Goal: Task Accomplishment & Management: Complete application form

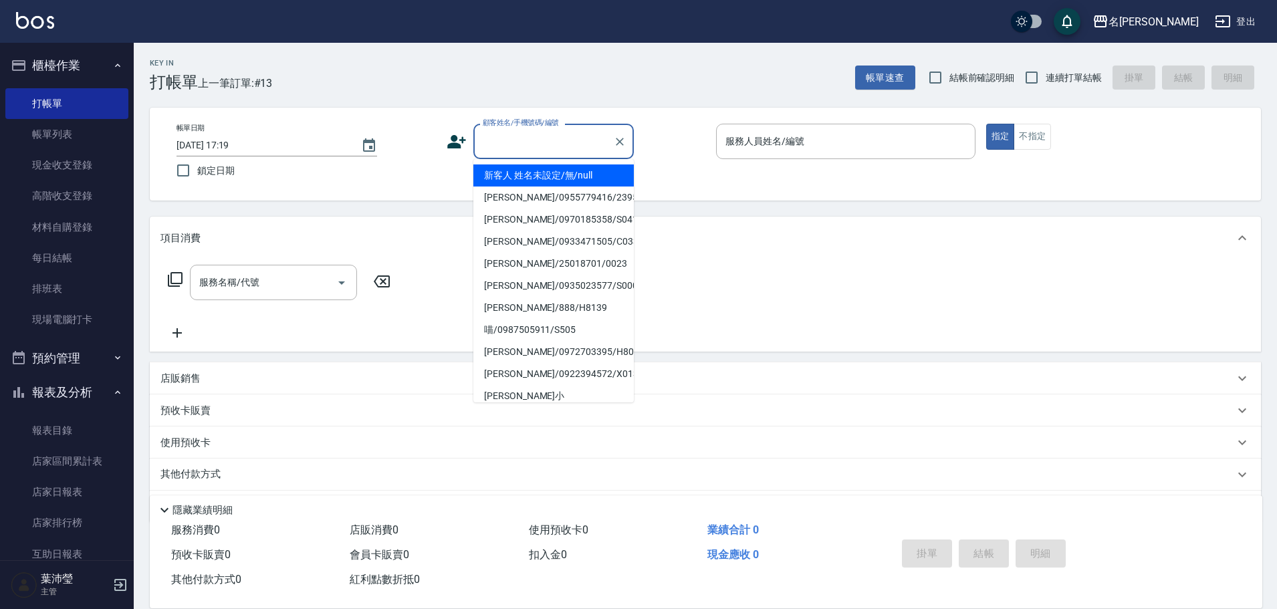
click at [494, 132] on input "顧客姓名/手機號碼/編號" at bounding box center [543, 141] width 128 height 23
click at [517, 173] on li "新客人 姓名未設定/無/null" at bounding box center [553, 175] width 160 height 22
type input "新客人 姓名未設定/無/null"
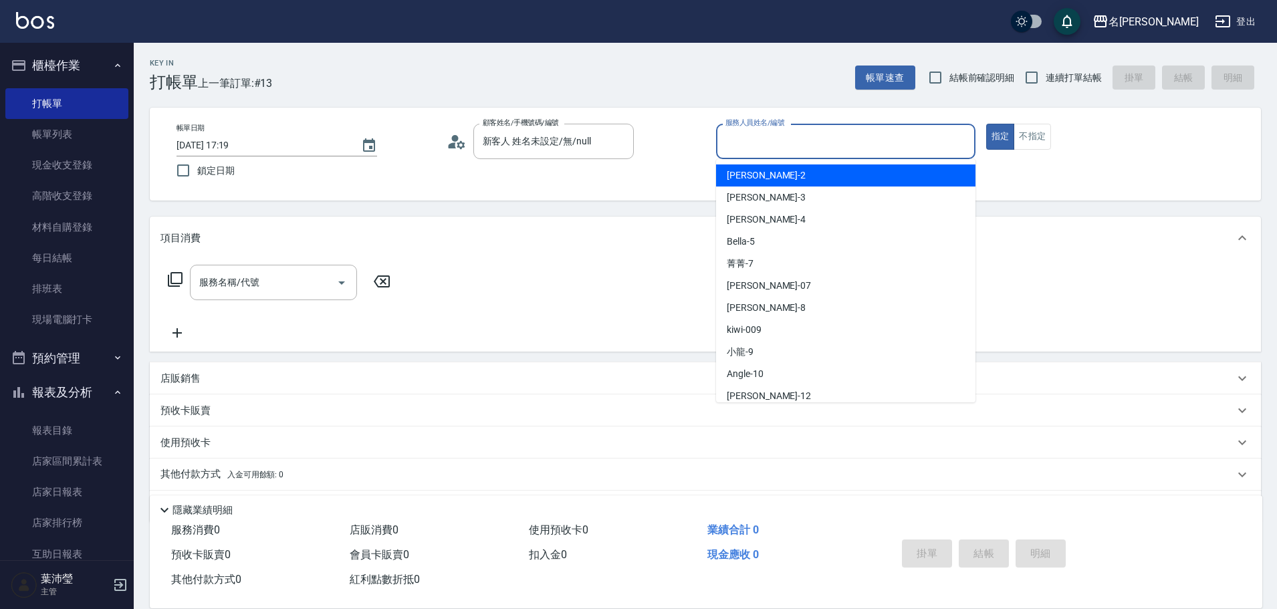
click at [739, 142] on input "服務人員姓名/編號" at bounding box center [845, 141] width 247 height 23
click at [748, 175] on span "敏卉 -2" at bounding box center [766, 175] width 79 height 14
type input "敏卉-2"
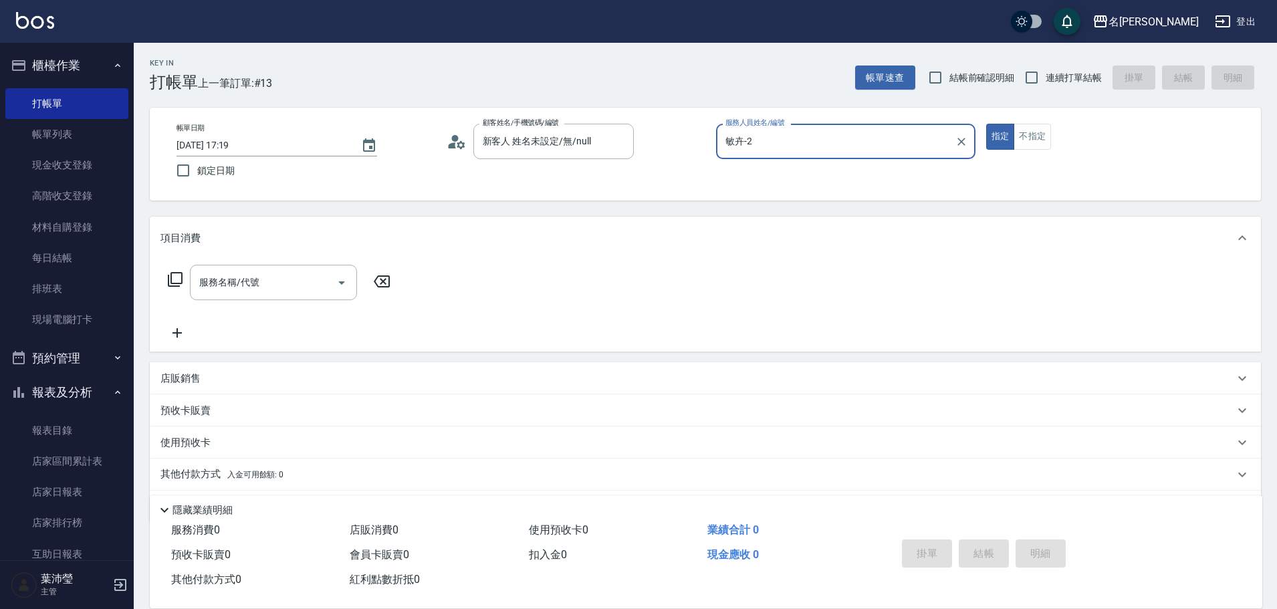
click at [184, 272] on div "服務名稱/代號 服務名稱/代號" at bounding box center [279, 282] width 238 height 35
click at [178, 279] on icon at bounding box center [175, 279] width 16 height 16
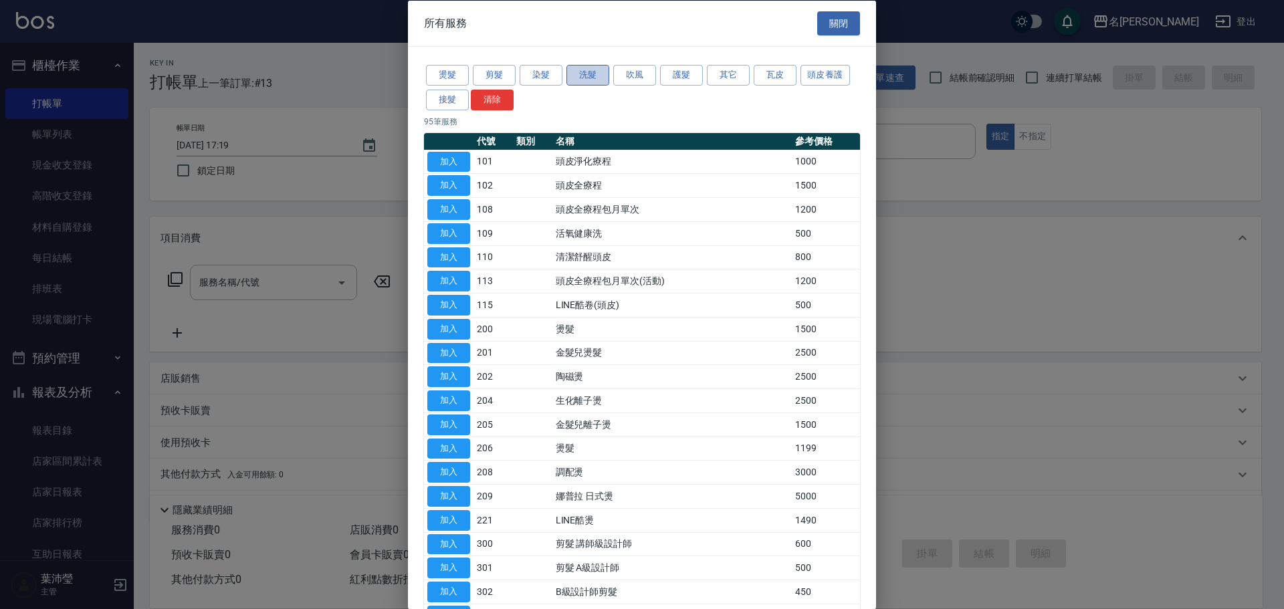
click at [585, 78] on button "洗髮" at bounding box center [587, 75] width 43 height 21
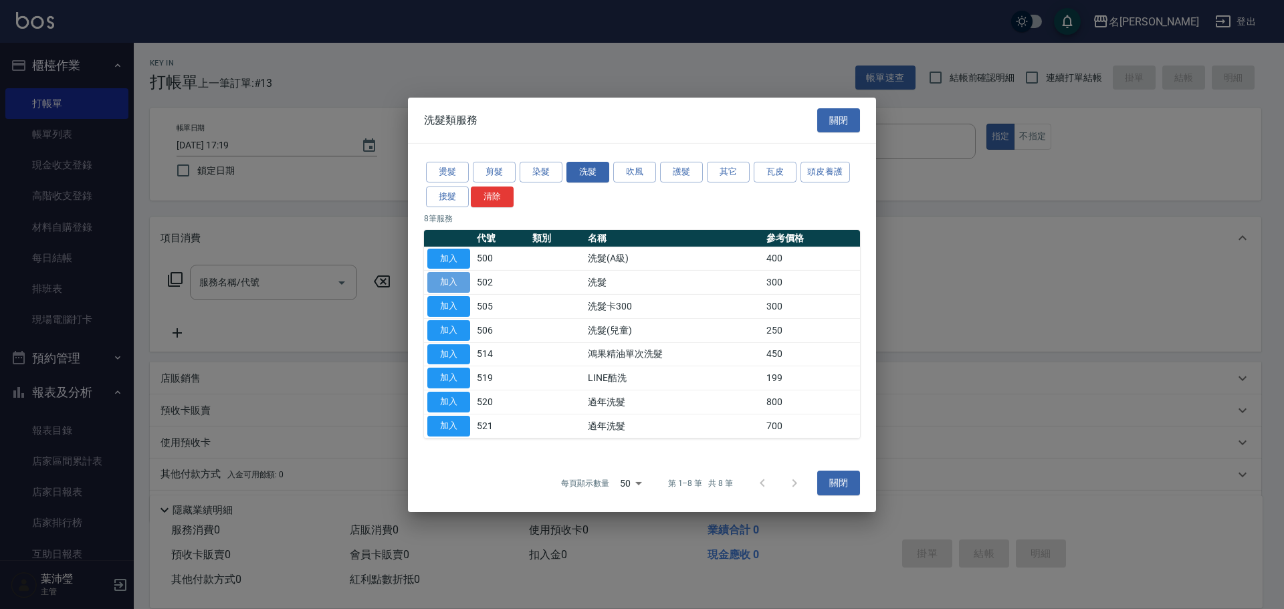
click at [457, 281] on button "加入" at bounding box center [448, 282] width 43 height 21
type input "洗髮(502)"
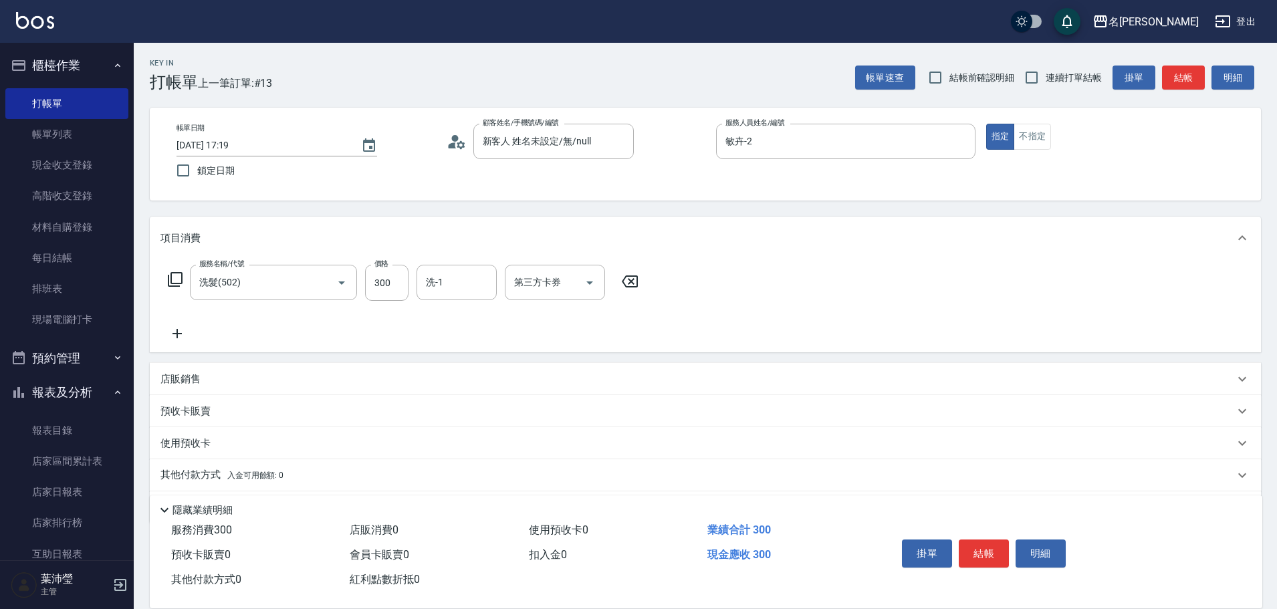
click at [178, 277] on icon at bounding box center [175, 279] width 16 height 16
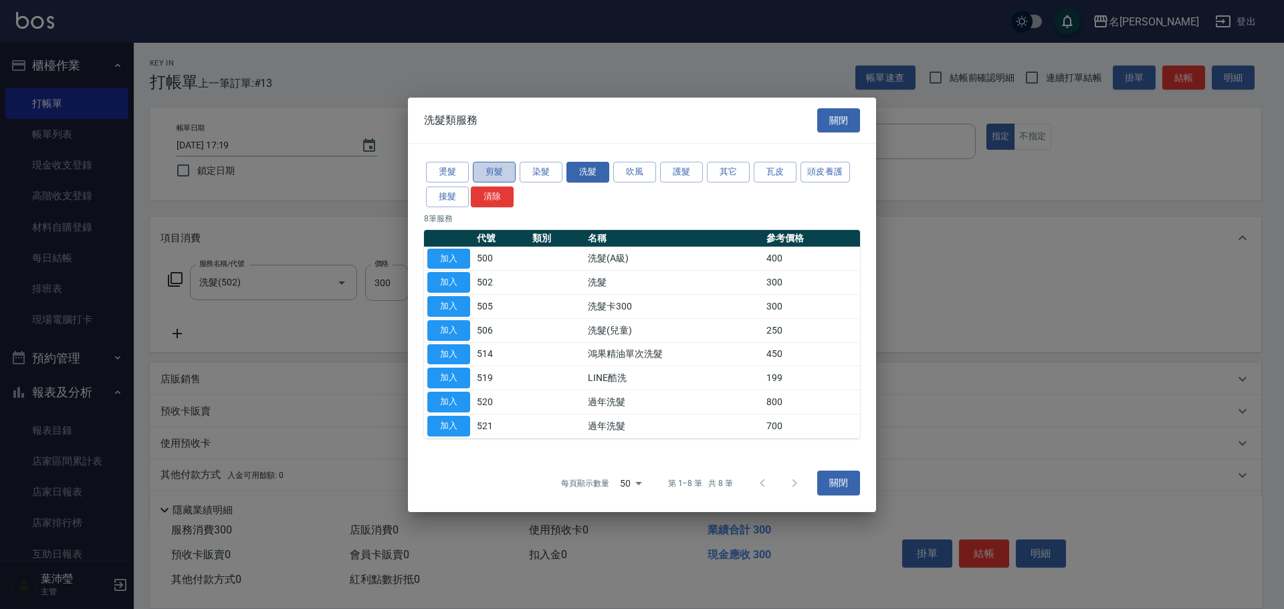
click at [487, 172] on button "剪髮" at bounding box center [494, 172] width 43 height 21
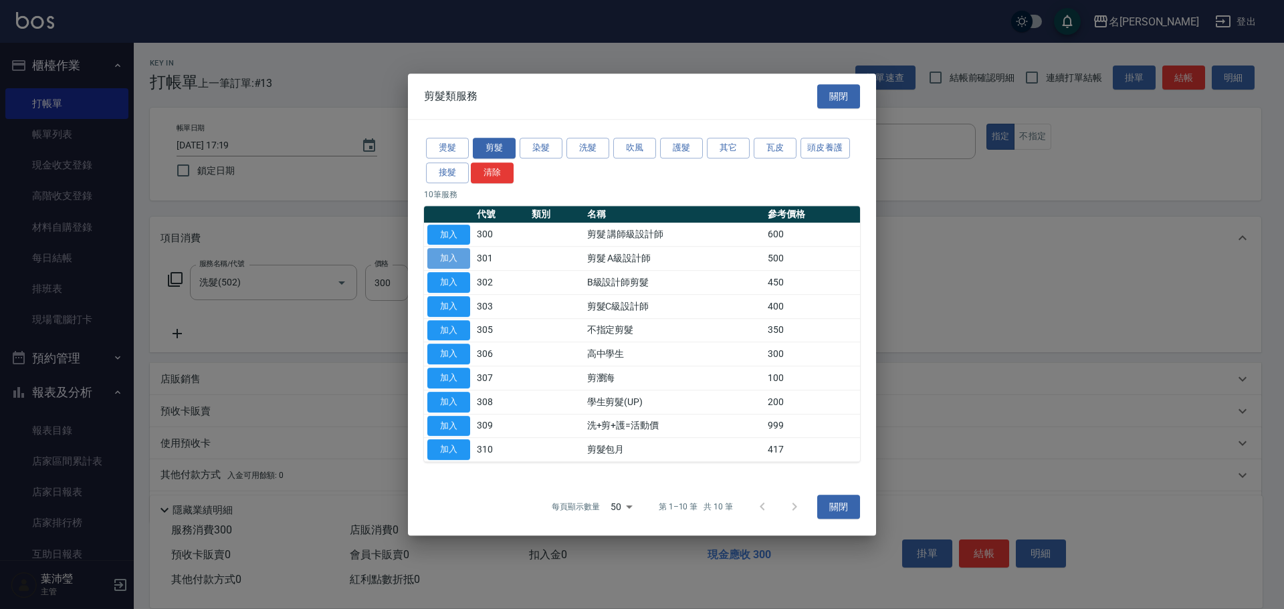
click at [459, 258] on button "加入" at bounding box center [448, 258] width 43 height 21
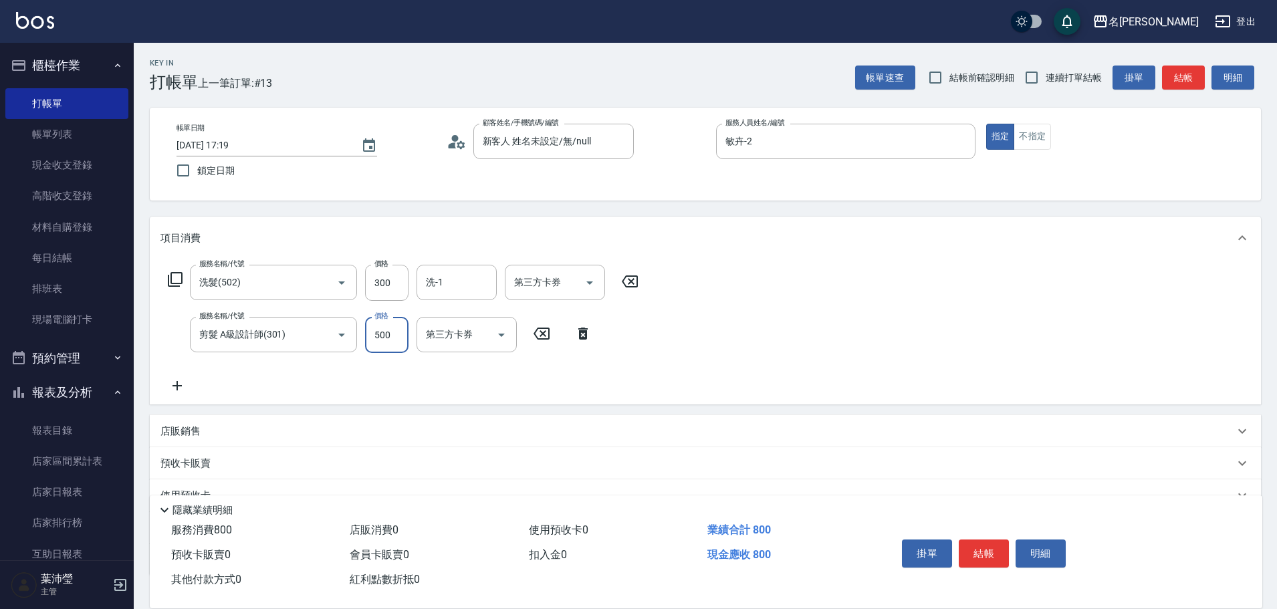
click at [393, 335] on input "500" at bounding box center [386, 335] width 43 height 36
type input "300"
click at [977, 545] on button "結帳" at bounding box center [984, 553] width 50 height 28
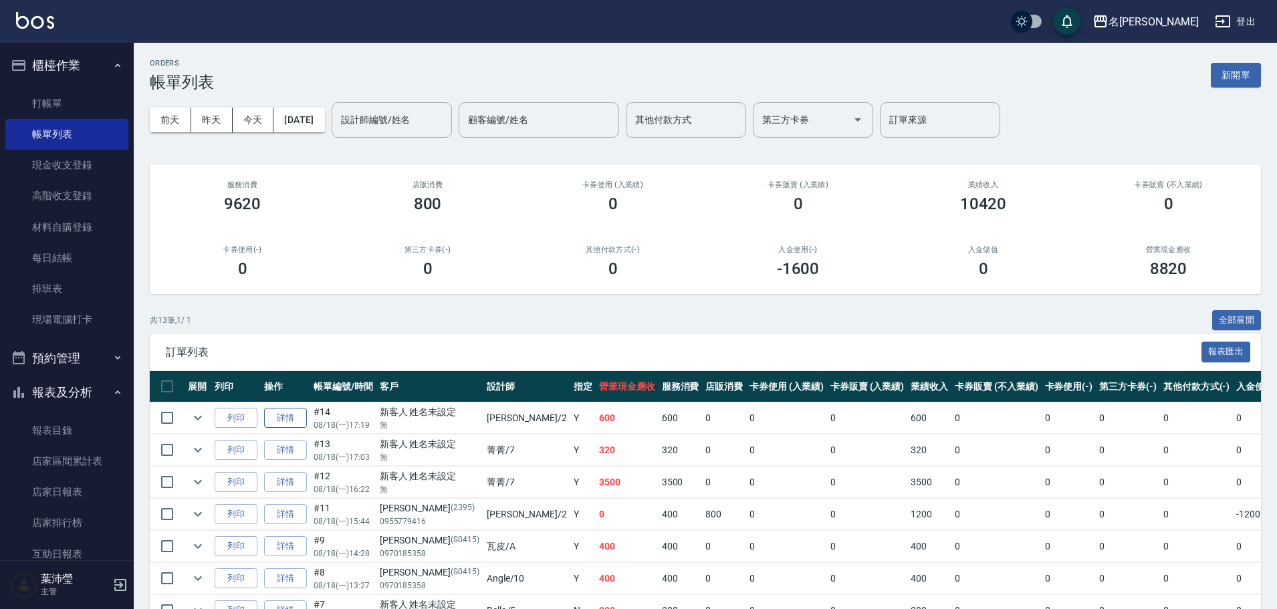
click at [285, 418] on link "詳情" at bounding box center [285, 418] width 43 height 21
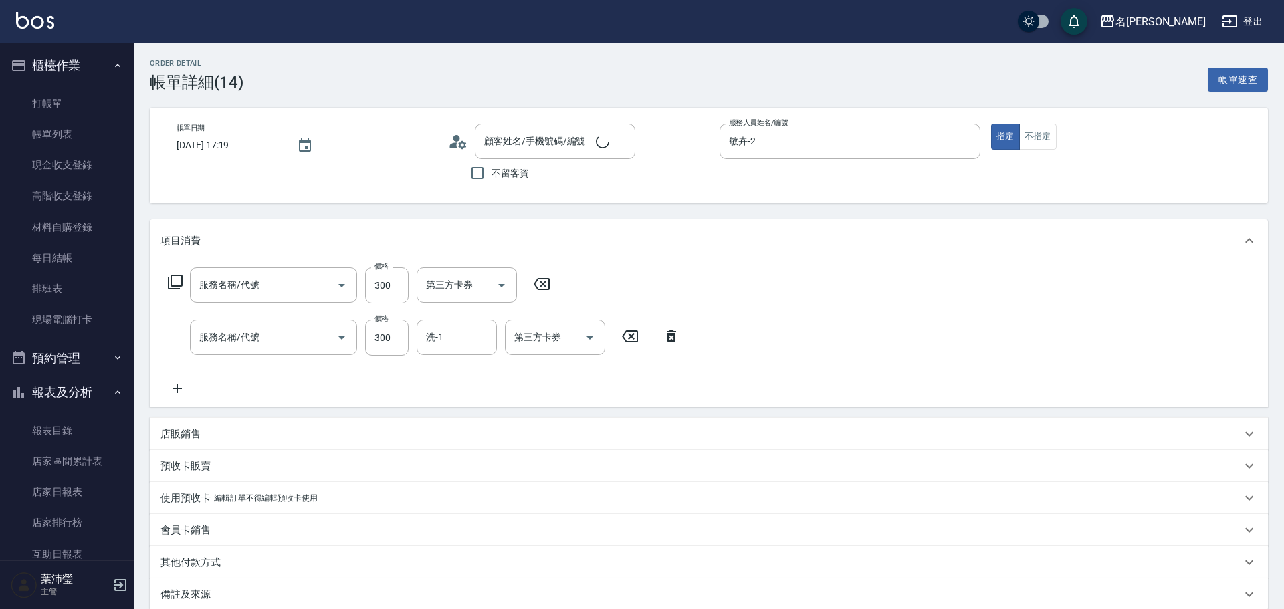
type input "[DATE] 17:19"
type input "敏卉-2"
type input "新客人 姓名未設定/無/null"
type input "剪髮 A級設計師(301)"
type input "洗髮(502)"
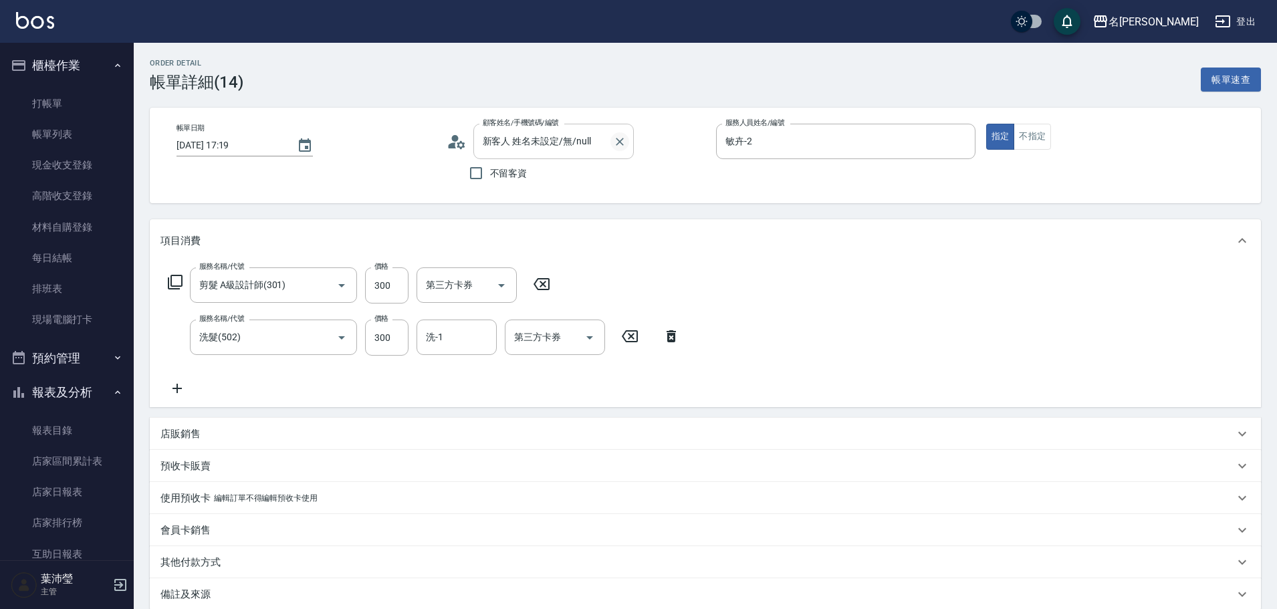
click at [618, 138] on icon "Clear" at bounding box center [619, 141] width 13 height 13
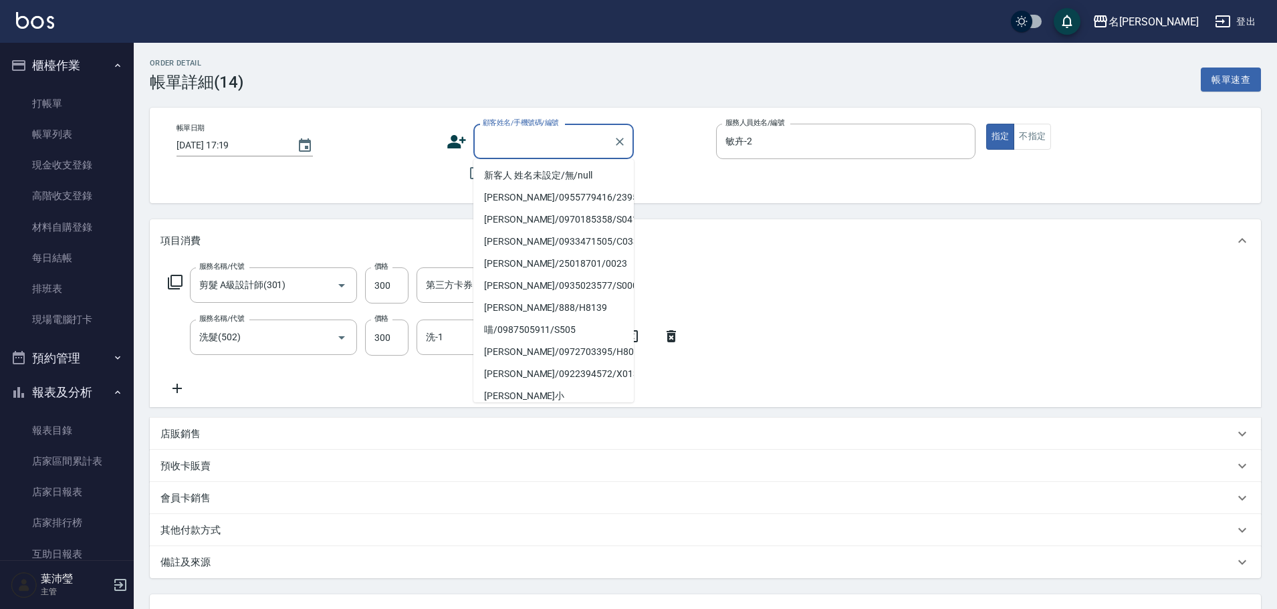
click at [580, 141] on input "顧客姓名/手機號碼/編號" at bounding box center [543, 141] width 128 height 23
click at [590, 341] on li "[PERSON_NAME]/0910060430/2105" at bounding box center [553, 352] width 160 height 22
type input "[PERSON_NAME]/0910060430/2105"
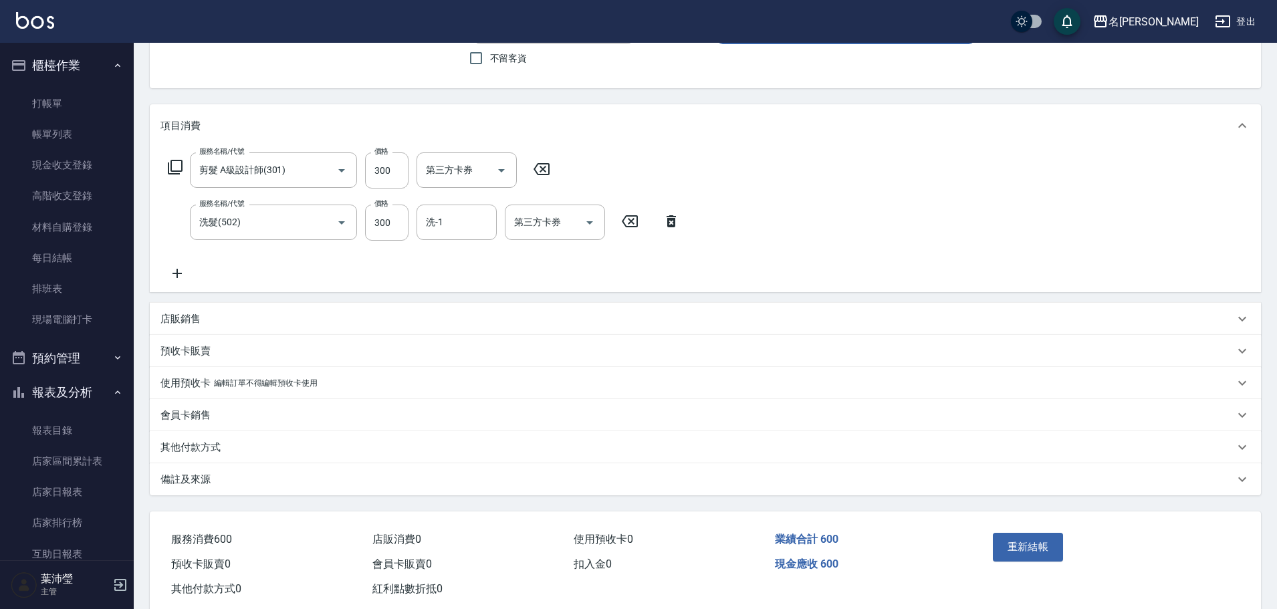
scroll to position [146, 0]
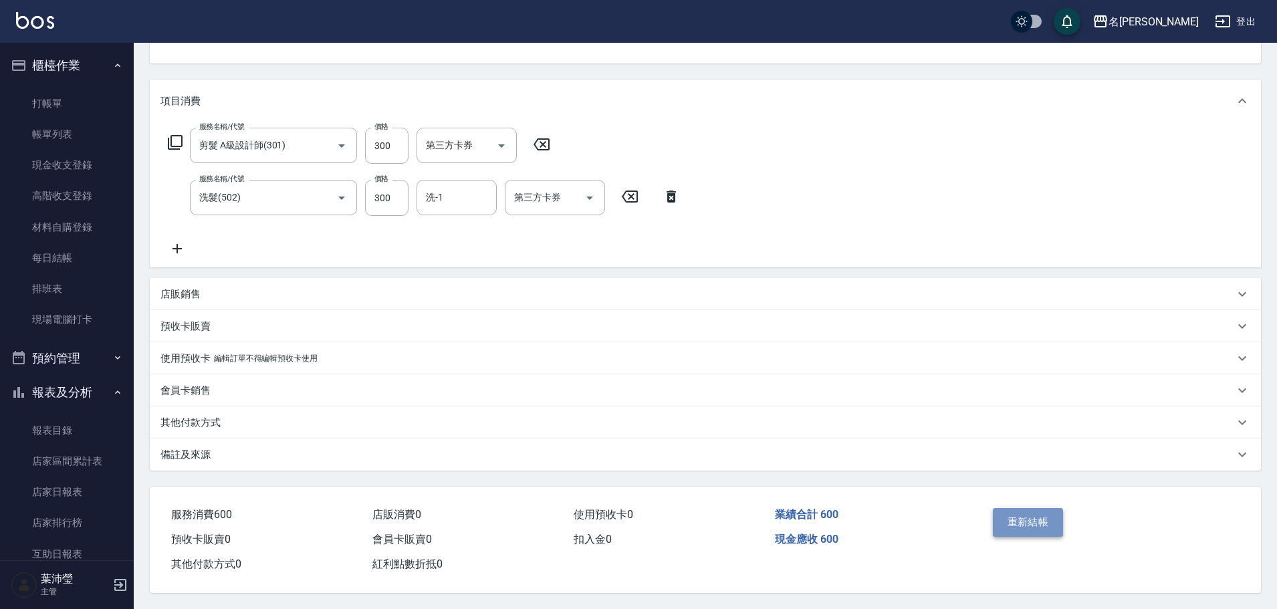
click at [1027, 519] on button "重新結帳" at bounding box center [1028, 522] width 71 height 28
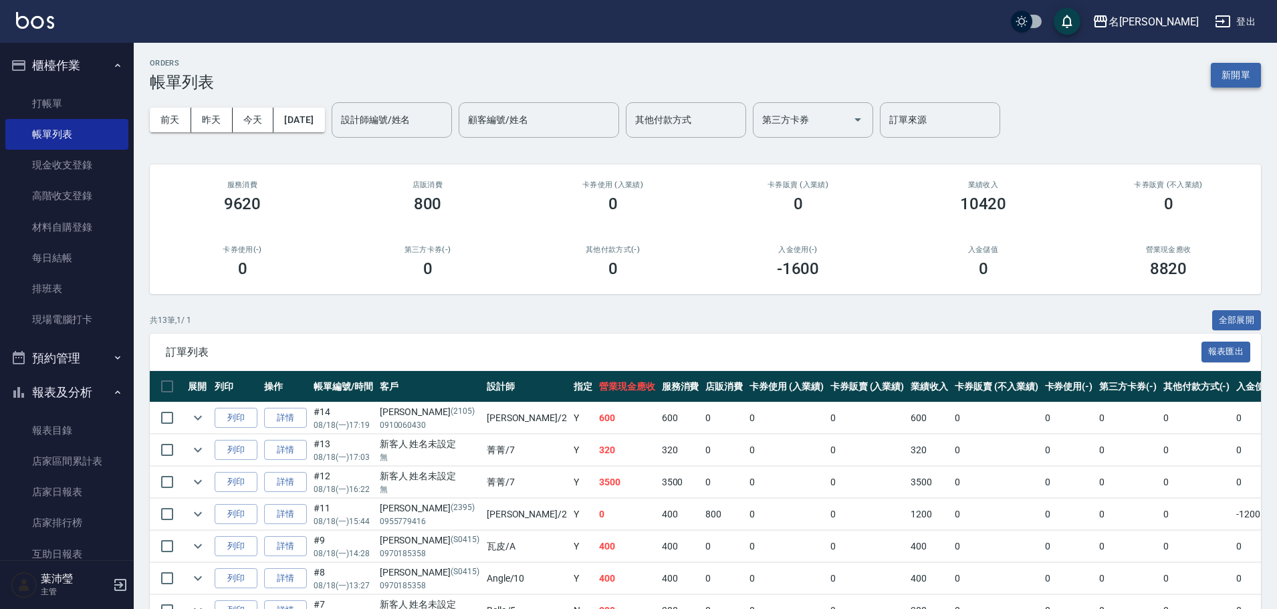
click at [1232, 85] on button "新開單" at bounding box center [1236, 75] width 50 height 25
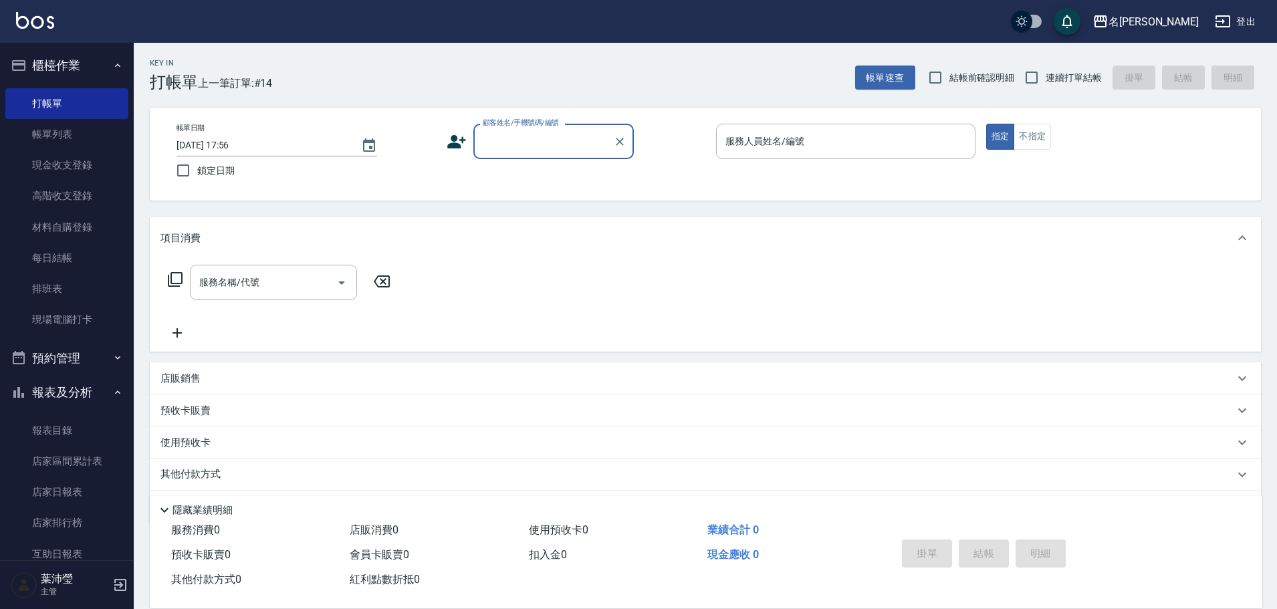
click at [580, 141] on input "顧客姓名/手機號碼/編號" at bounding box center [543, 141] width 128 height 23
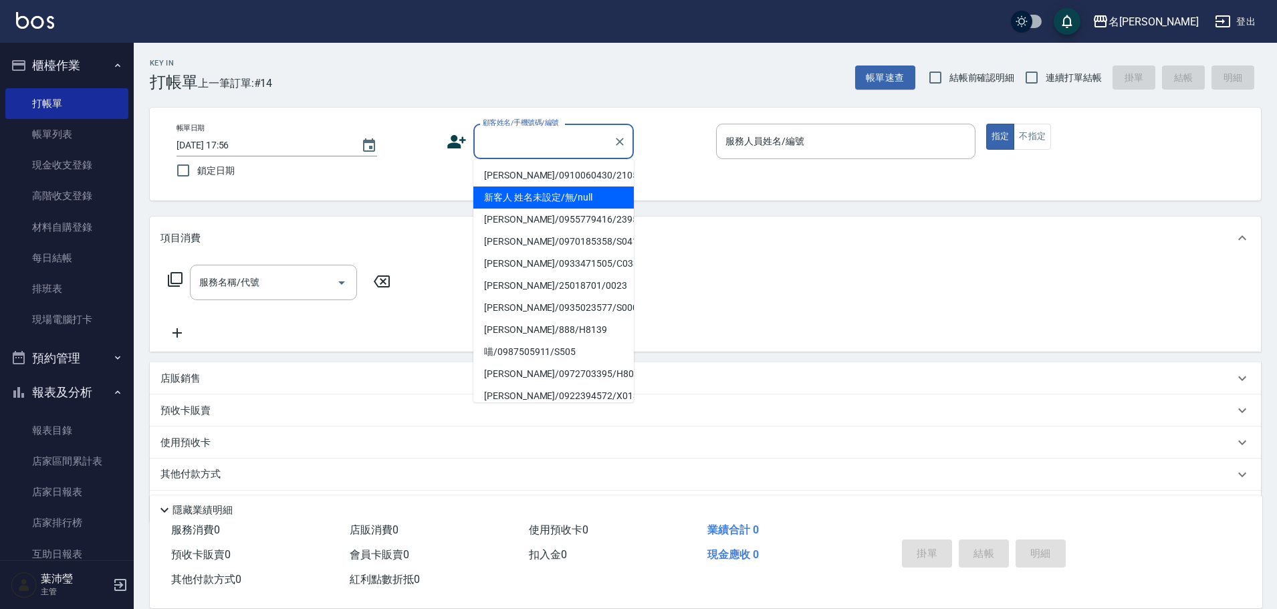
click at [553, 189] on li "新客人 姓名未設定/無/null" at bounding box center [553, 198] width 160 height 22
type input "新客人 姓名未設定/無/null"
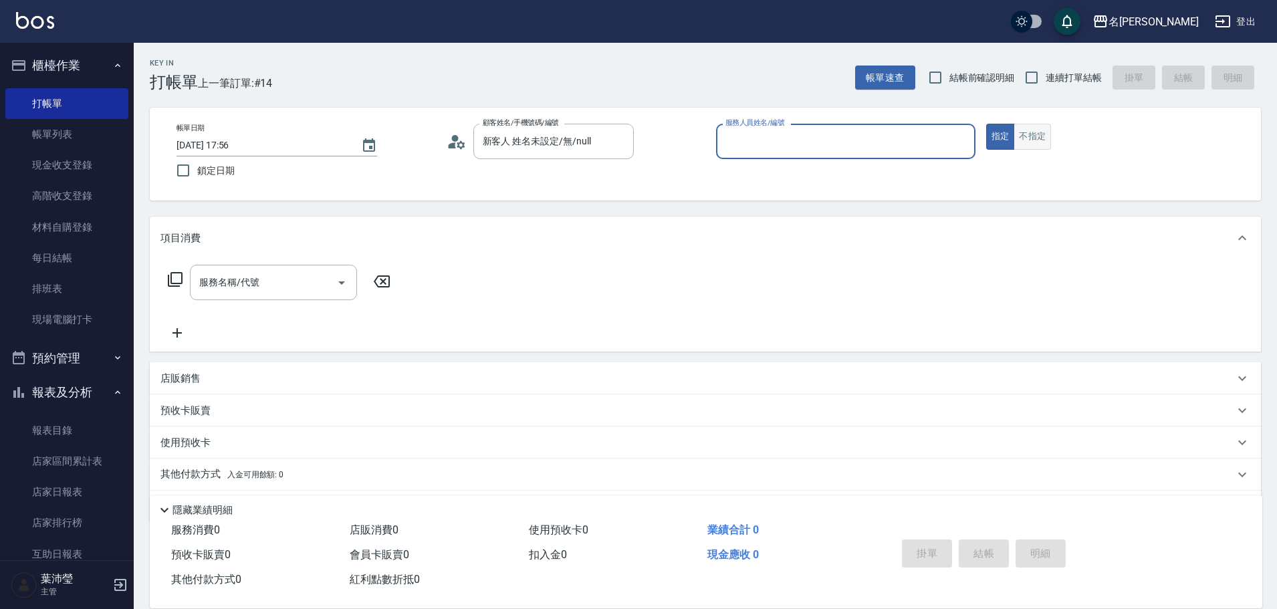
click at [1029, 135] on button "不指定" at bounding box center [1031, 137] width 37 height 26
click at [945, 137] on input "服務人員姓名/編號" at bounding box center [845, 141] width 247 height 23
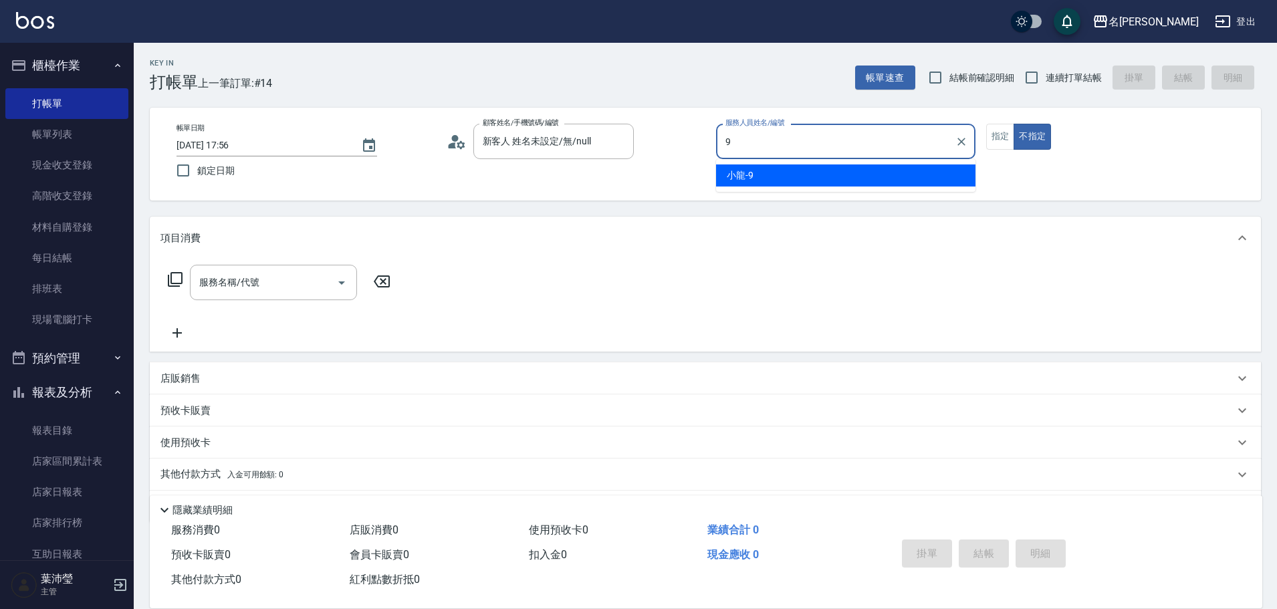
type input "小龍-9"
type button "false"
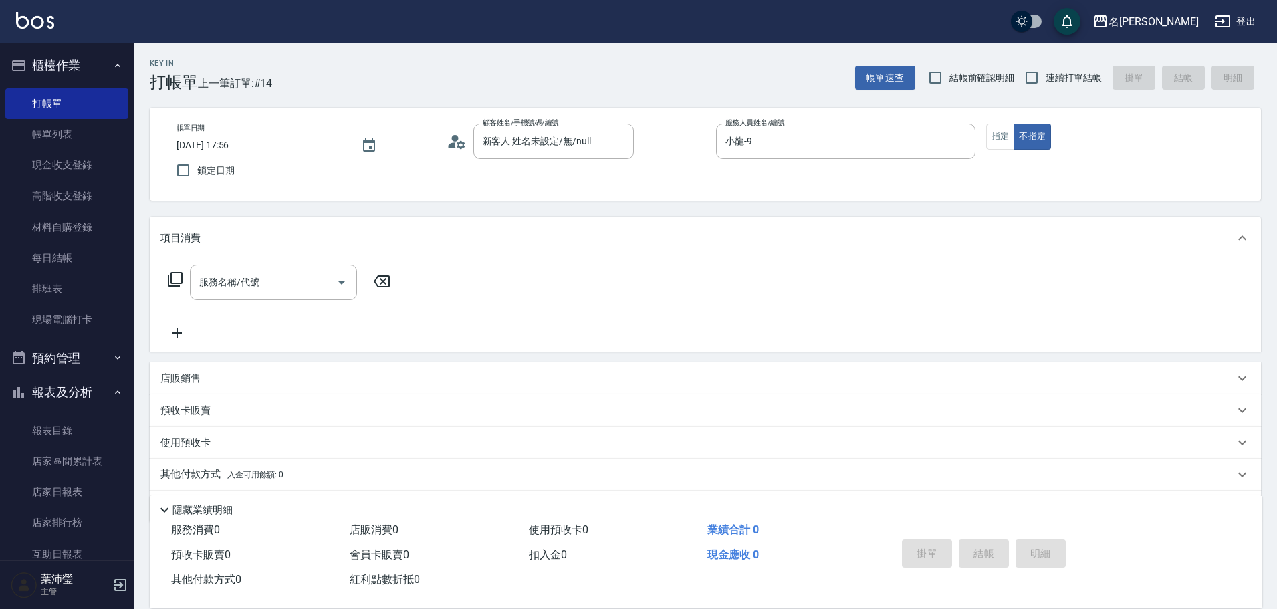
click at [178, 279] on icon at bounding box center [175, 279] width 16 height 16
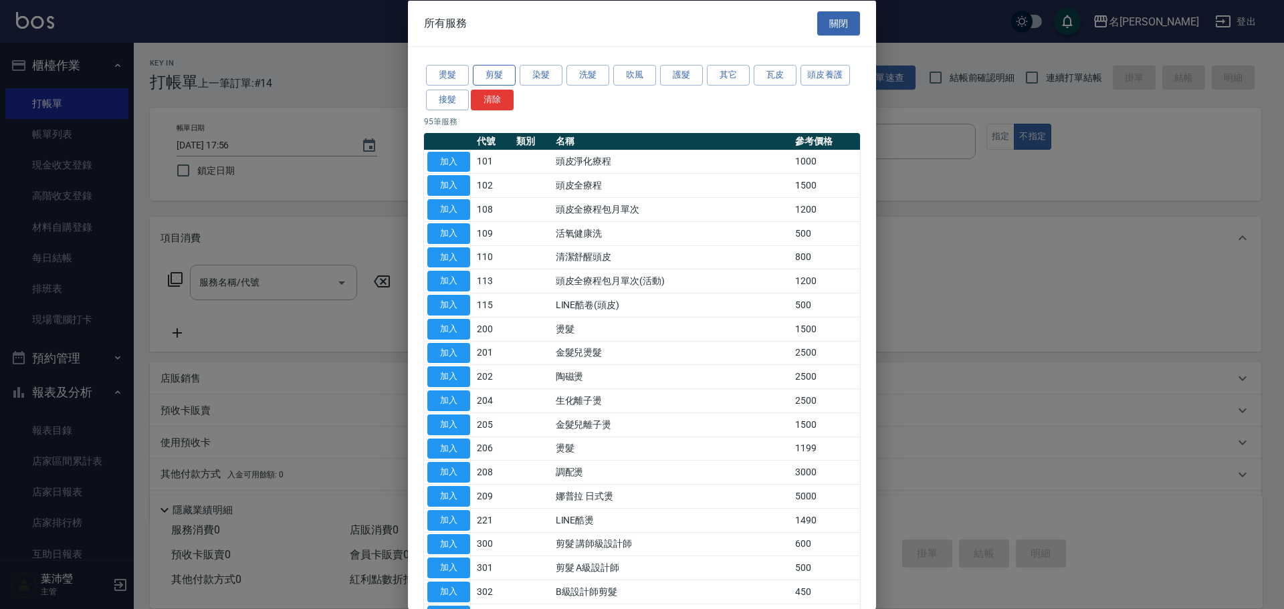
click at [511, 74] on button "剪髮" at bounding box center [494, 75] width 43 height 21
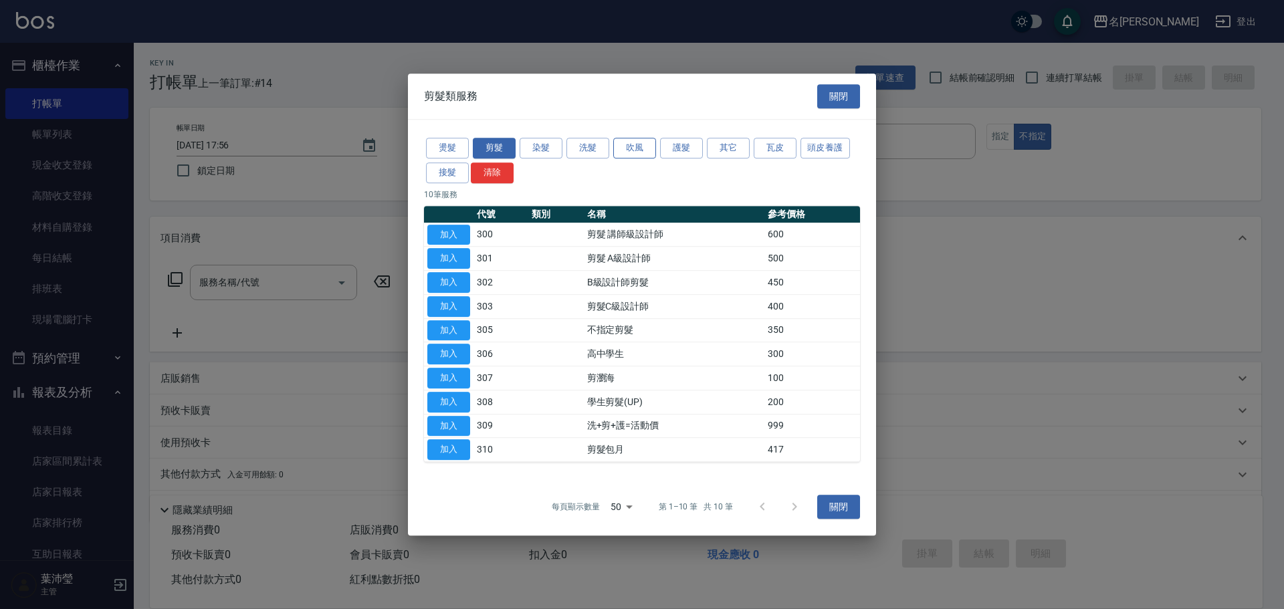
drag, startPoint x: 644, startPoint y: 156, endPoint x: 680, endPoint y: 150, distance: 35.8
click at [644, 156] on button "吹風" at bounding box center [634, 148] width 43 height 21
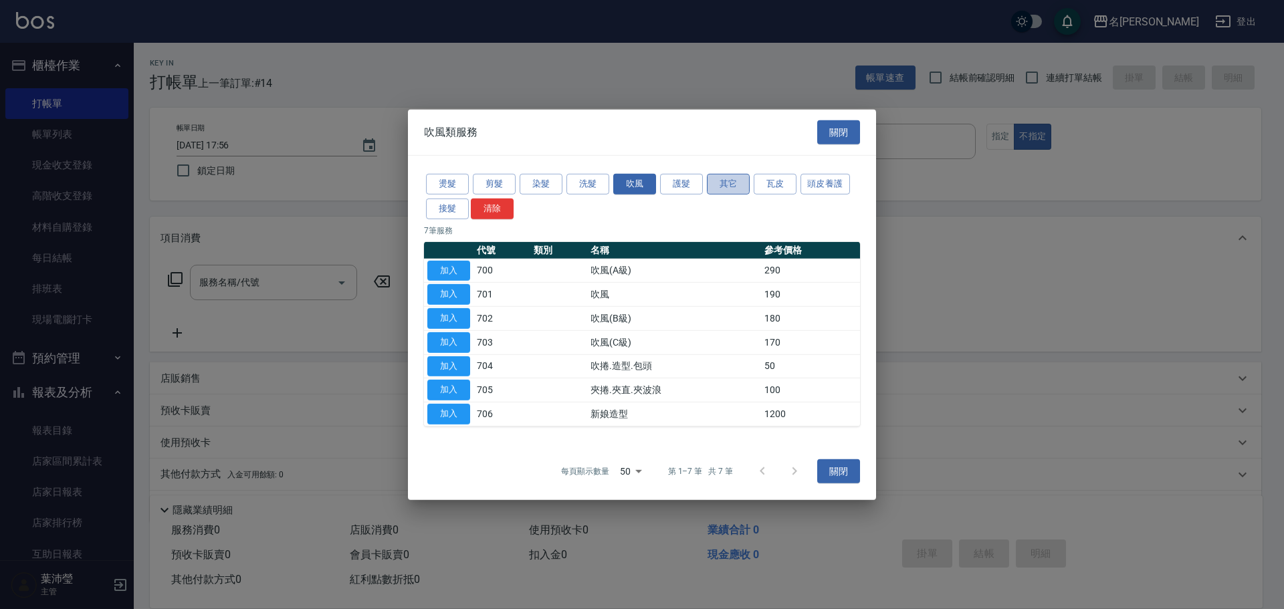
click at [743, 183] on button "其它" at bounding box center [728, 184] width 43 height 21
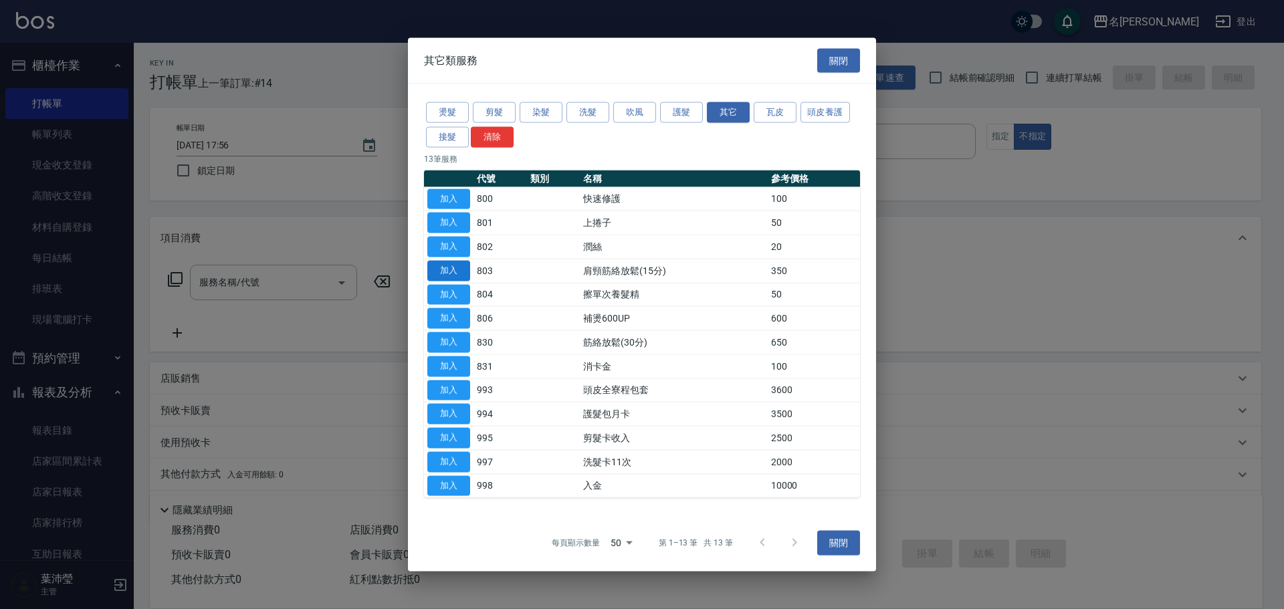
click at [465, 267] on button "加入" at bounding box center [448, 270] width 43 height 21
type input "肩頸筋絡放鬆(15分)(803)"
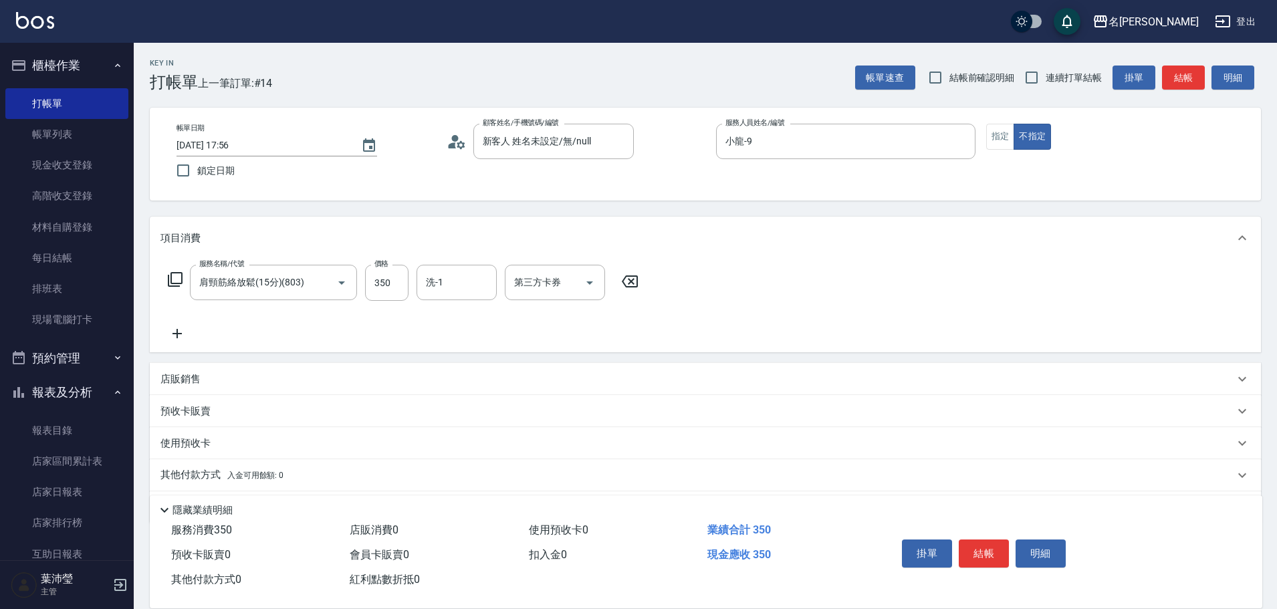
click at [172, 277] on icon at bounding box center [175, 279] width 16 height 16
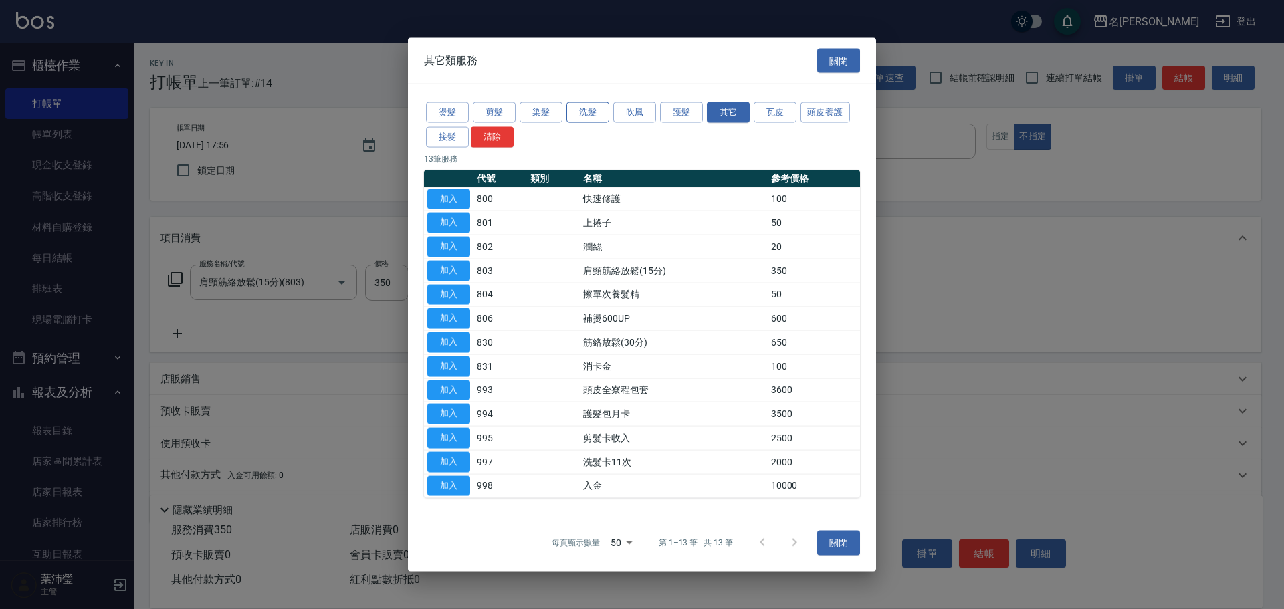
click at [601, 115] on button "洗髮" at bounding box center [587, 112] width 43 height 21
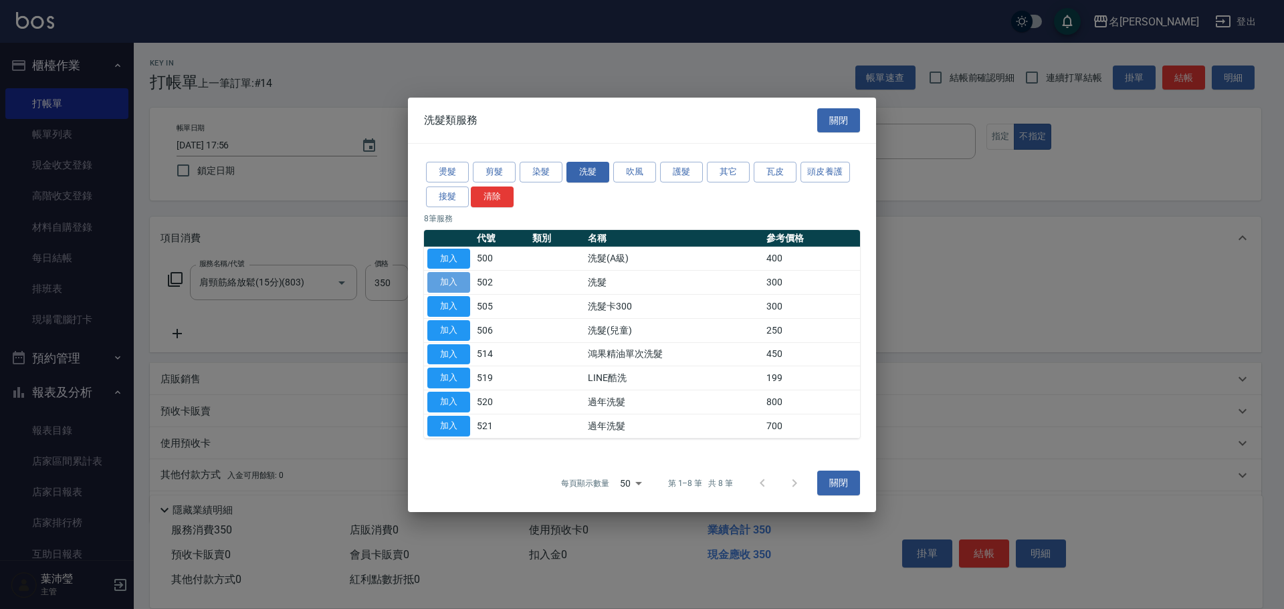
click at [450, 281] on button "加入" at bounding box center [448, 282] width 43 height 21
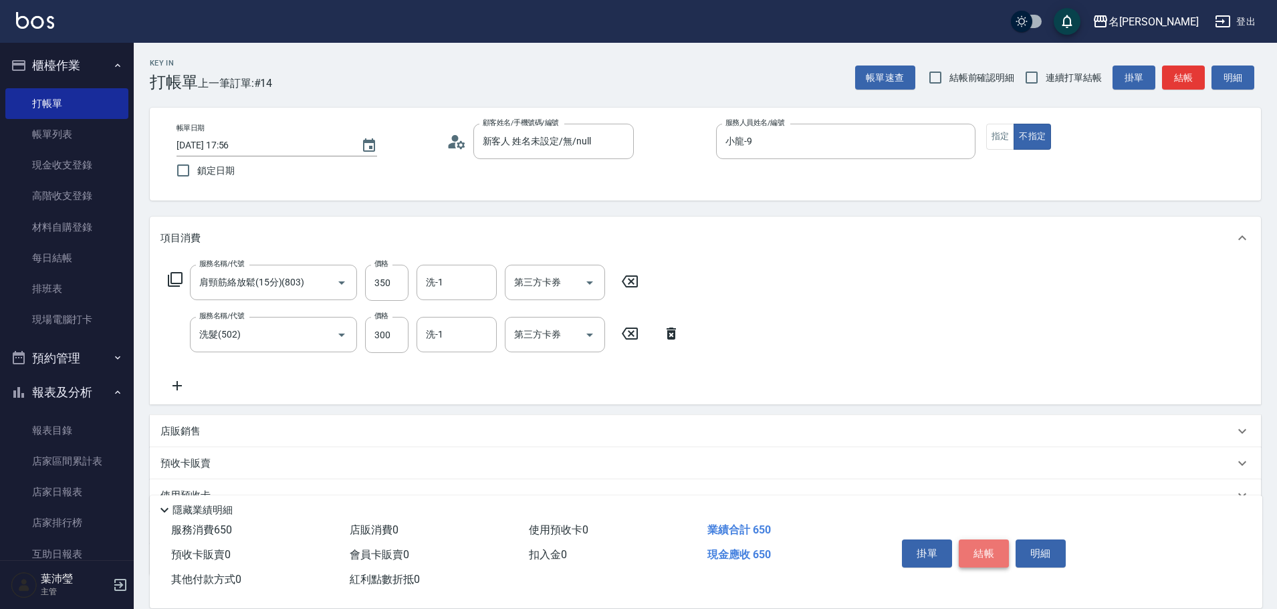
click at [972, 552] on button "結帳" at bounding box center [984, 553] width 50 height 28
